Goal: Task Accomplishment & Management: Complete application form

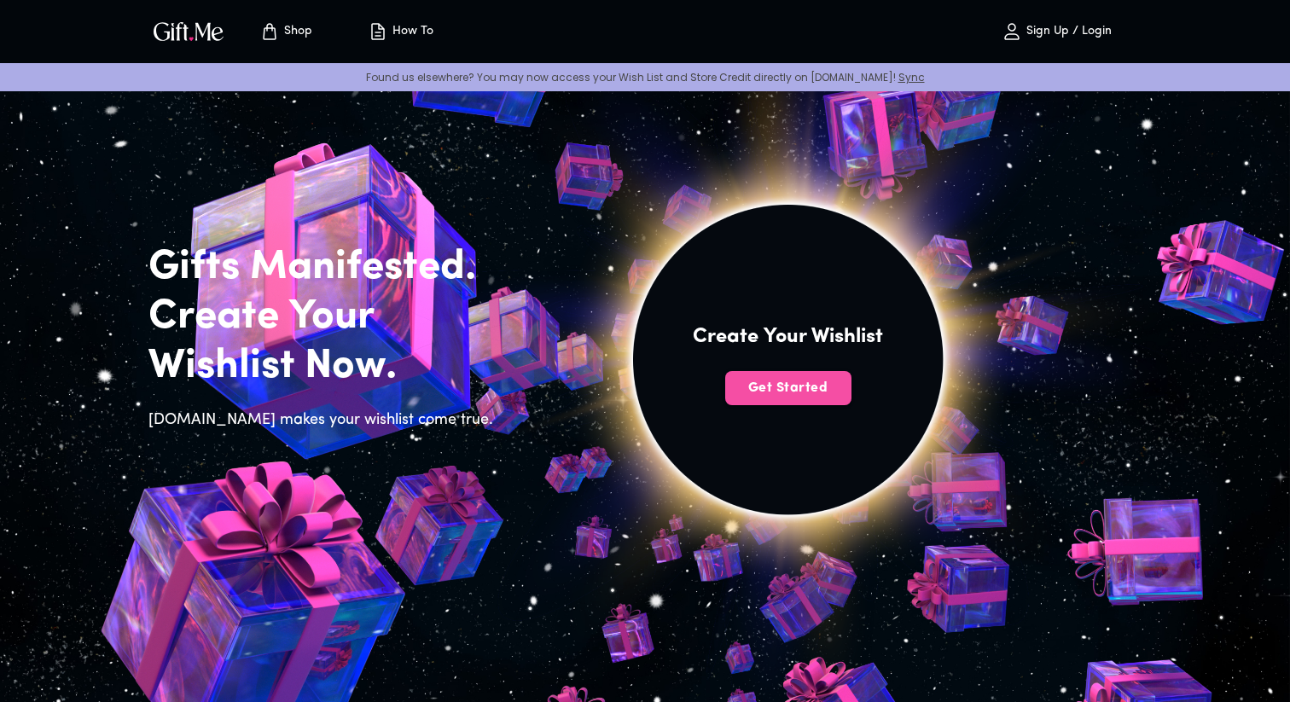
click at [791, 391] on span "Get Started" at bounding box center [788, 388] width 126 height 19
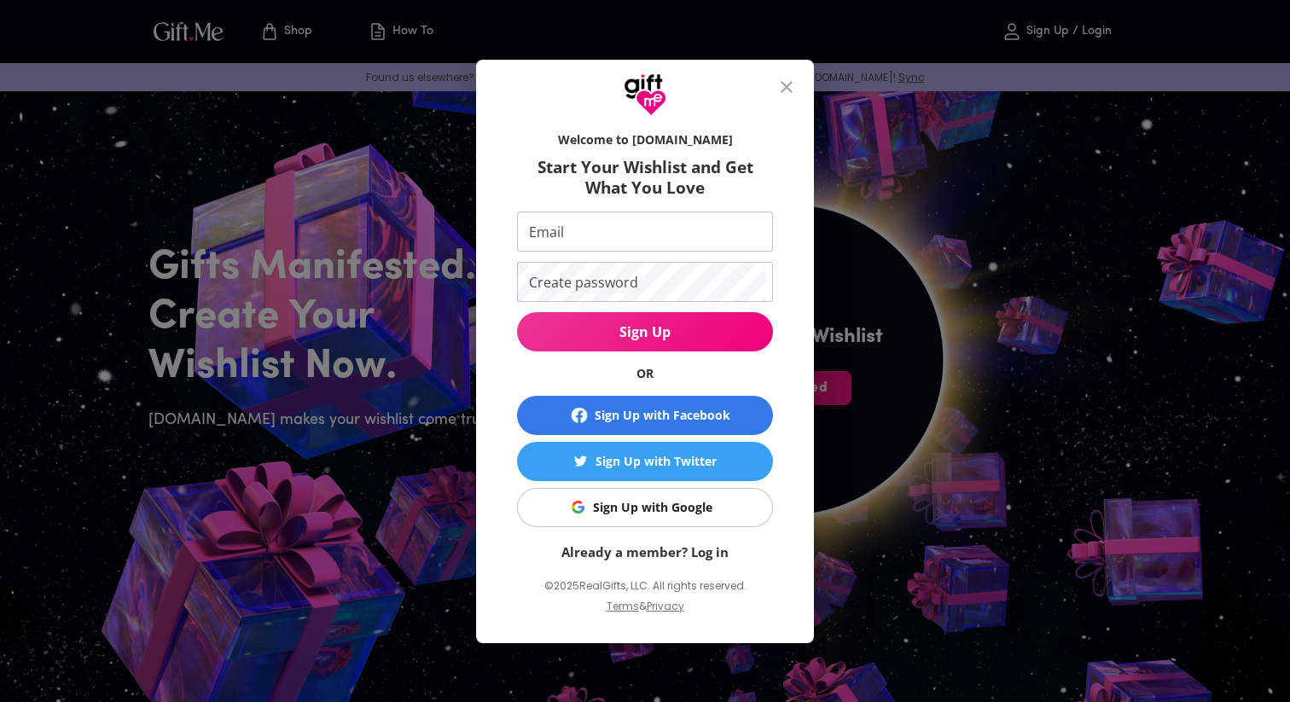
click at [648, 502] on div "Sign Up with Google" at bounding box center [652, 507] width 119 height 19
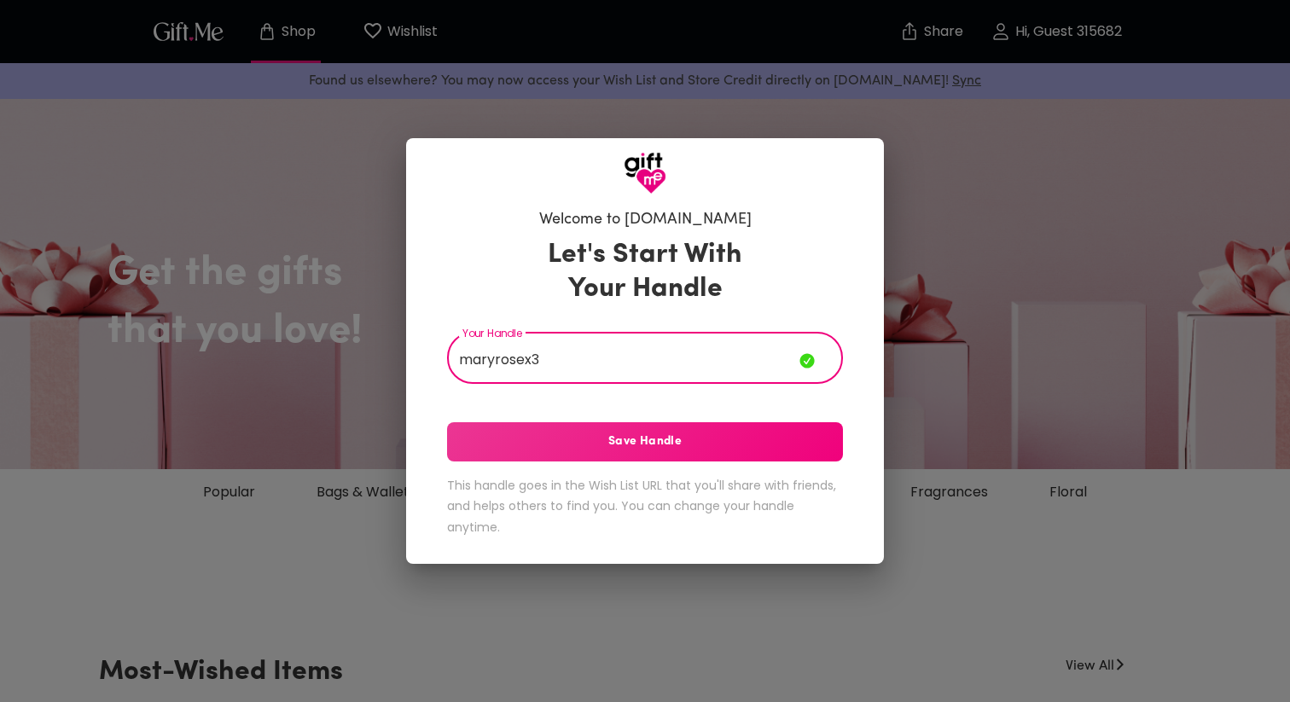
click at [689, 382] on input "maryrosex3" at bounding box center [623, 360] width 352 height 48
type input "maryrosex3"
click at [690, 425] on button "Save Handle" at bounding box center [645, 441] width 396 height 39
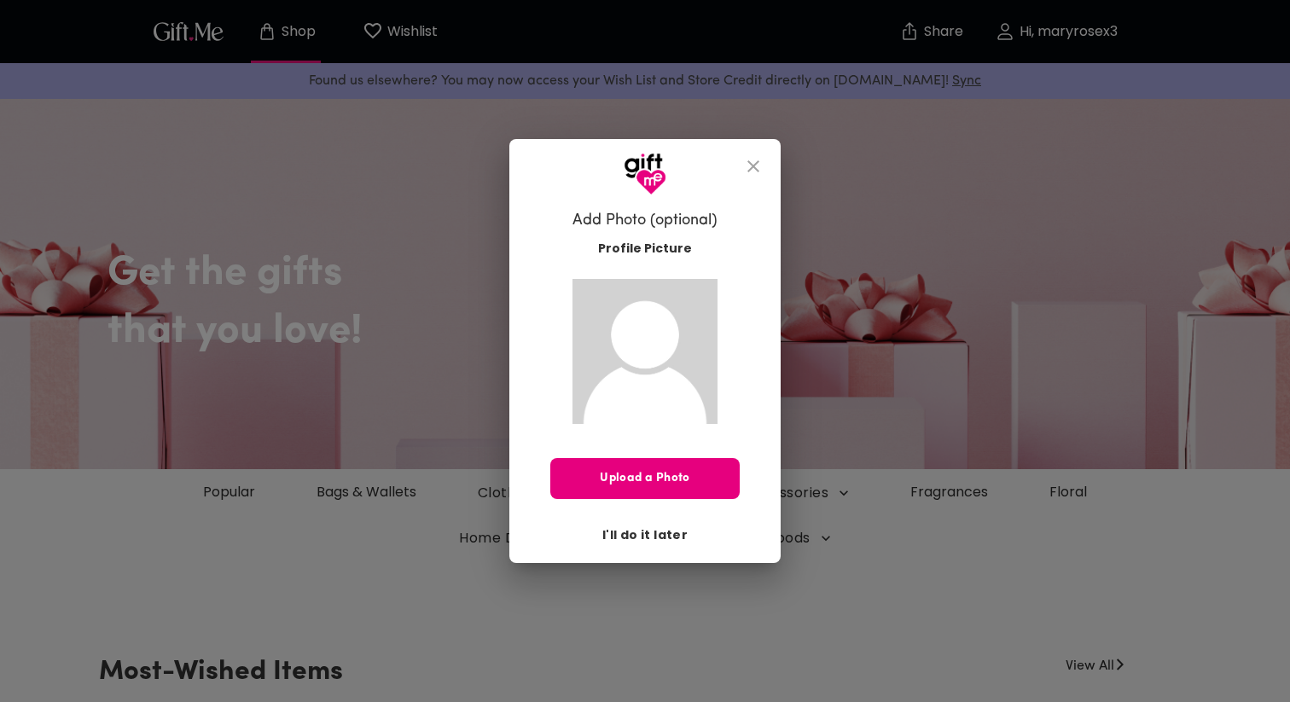
click at [666, 539] on span "I'll do it later" at bounding box center [644, 534] width 85 height 19
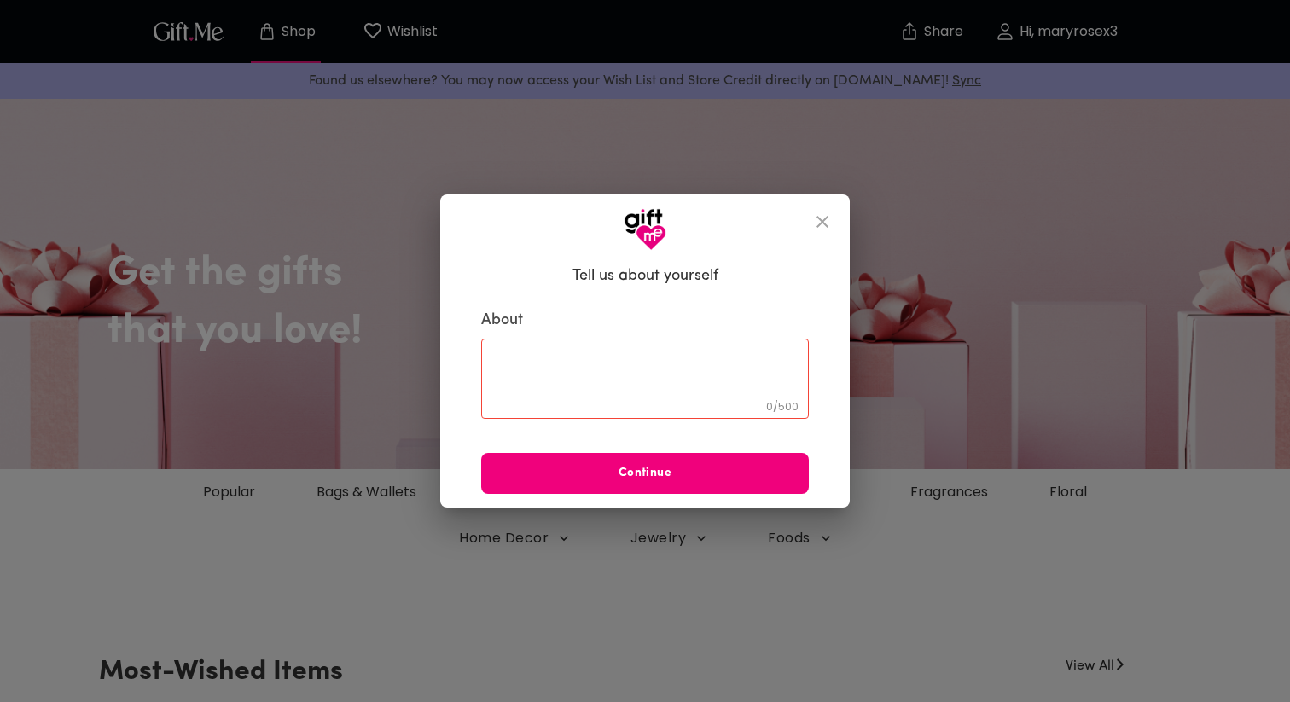
click at [682, 479] on span "Continue" at bounding box center [645, 473] width 328 height 19
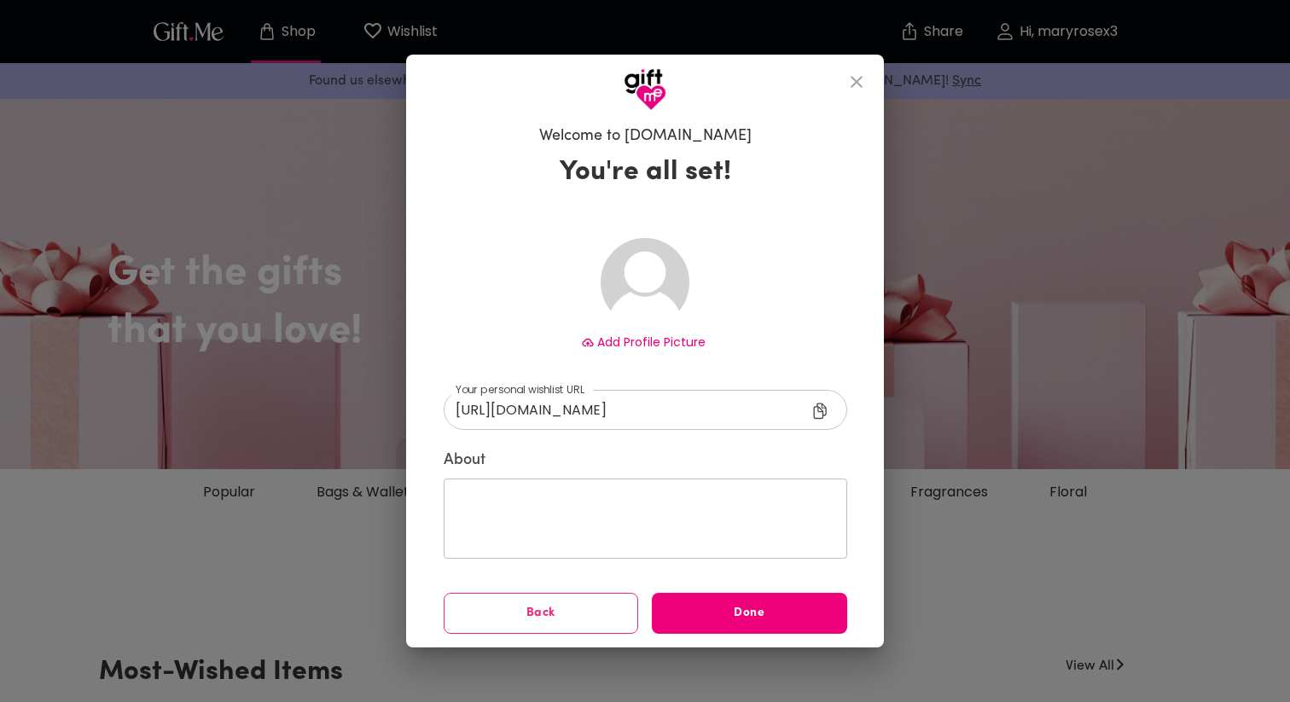
click at [722, 601] on button "Done" at bounding box center [749, 613] width 195 height 41
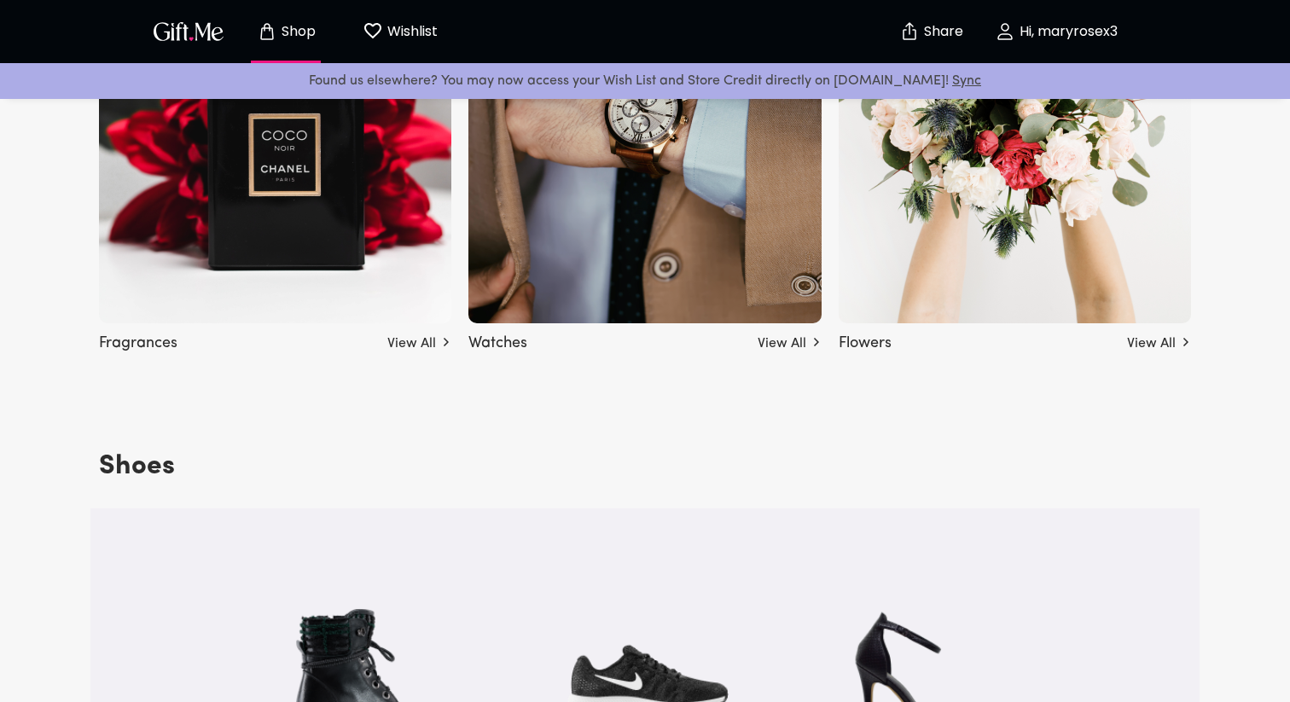
scroll to position [2221, 0]
